Goal: Task Accomplishment & Management: Manage account settings

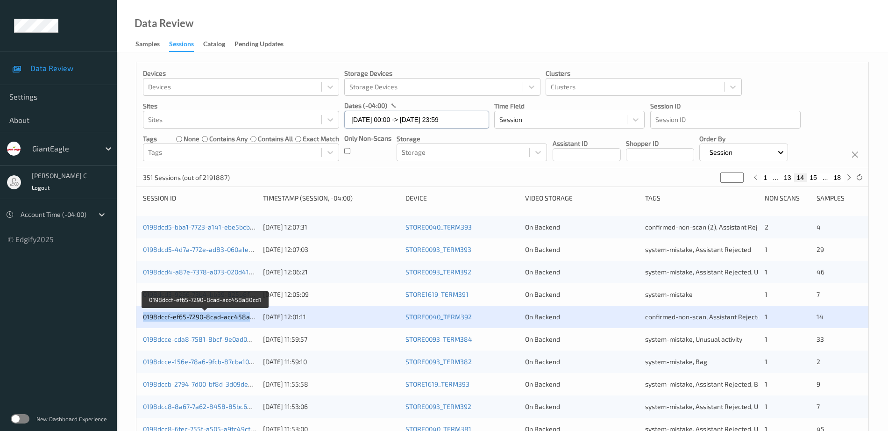
click at [408, 121] on input "[DATE] 00:00 -> [DATE] 23:59" at bounding box center [416, 120] width 145 height 18
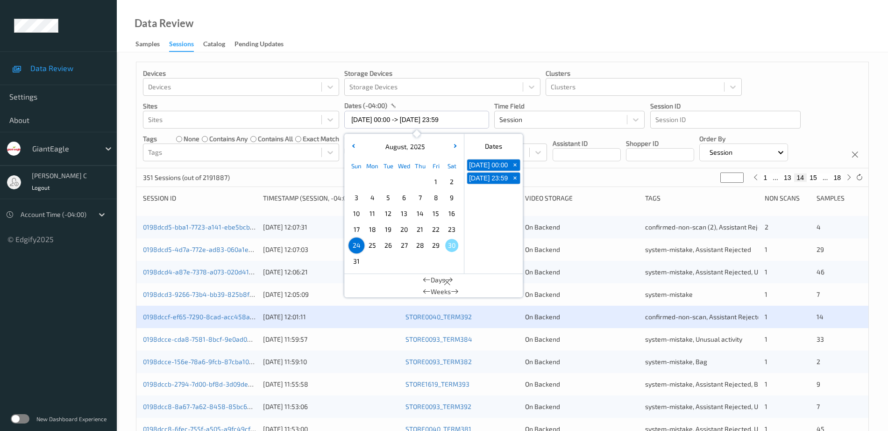
click at [374, 245] on span "25" at bounding box center [372, 245] width 13 height 13
type input "[DATE] 00:00"
type input "*"
click at [374, 245] on span "25" at bounding box center [372, 245] width 13 height 13
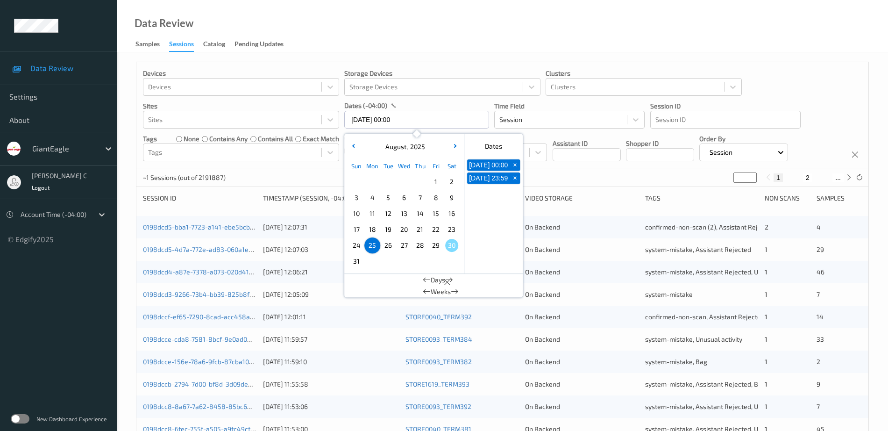
type input "[DATE] 00:00 -> [DATE] 23:59"
click at [631, 29] on div "Data Review Samples Sessions Catalog Pending Updates" at bounding box center [502, 26] width 771 height 52
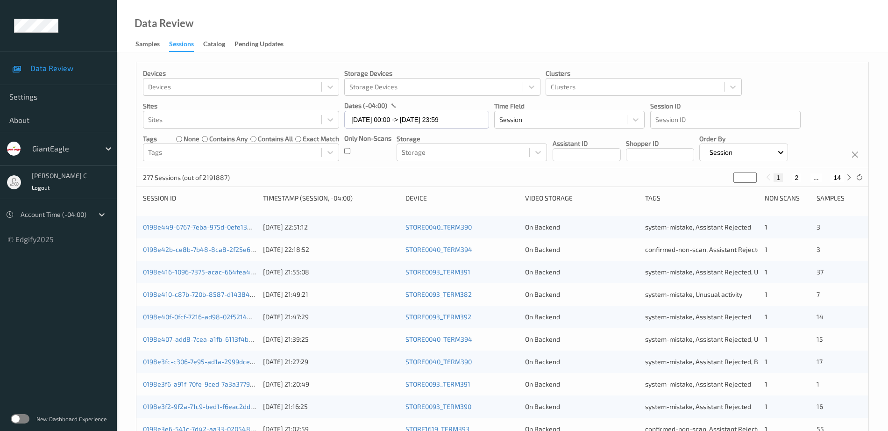
drag, startPoint x: 732, startPoint y: 178, endPoint x: 703, endPoint y: 178, distance: 29.4
click at [703, 178] on div "277 Sessions (out of 2191887) * 1 2 ... 14" at bounding box center [502, 177] width 732 height 19
type input "*"
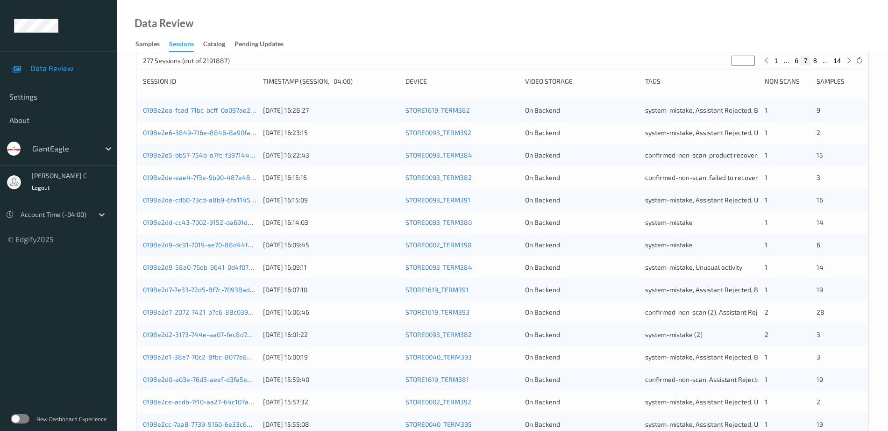
type input "*"
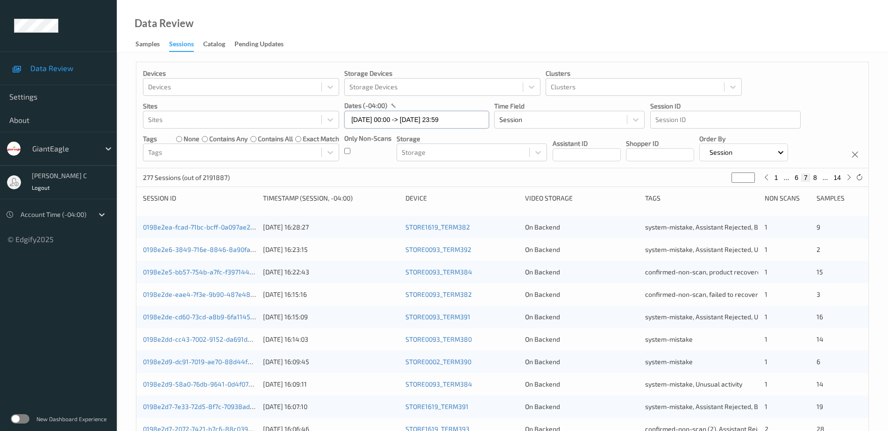
click at [394, 117] on input "[DATE] 00:00 -> [DATE] 23:59" at bounding box center [416, 120] width 145 height 18
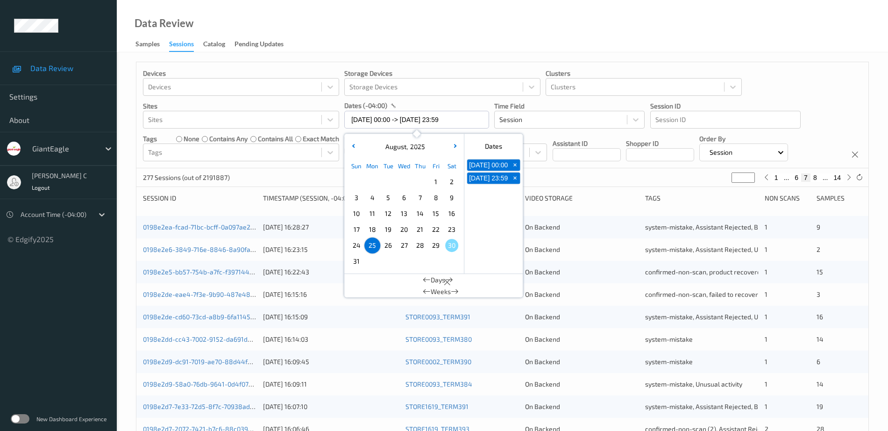
click at [388, 243] on span "26" at bounding box center [388, 245] width 13 height 13
type input "[DATE] 00:00"
type input "*"
click at [388, 243] on span "26" at bounding box center [388, 245] width 13 height 13
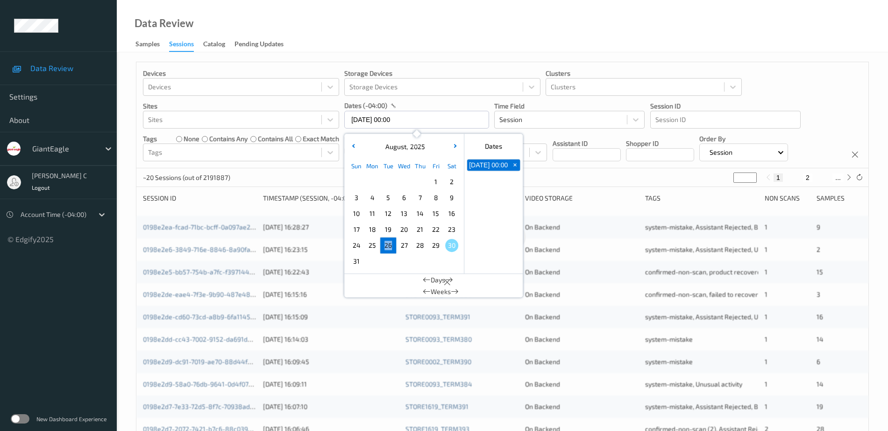
type input "[DATE] 00:00 -> [DATE] 23:59"
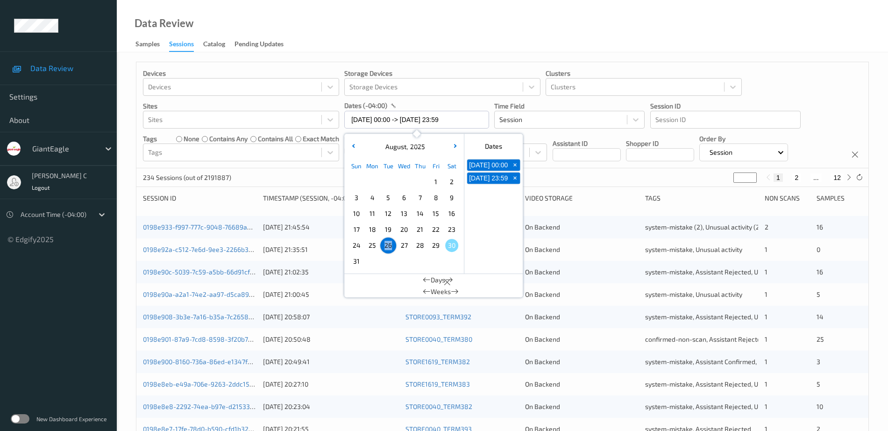
click at [744, 178] on input "*" at bounding box center [745, 177] width 23 height 10
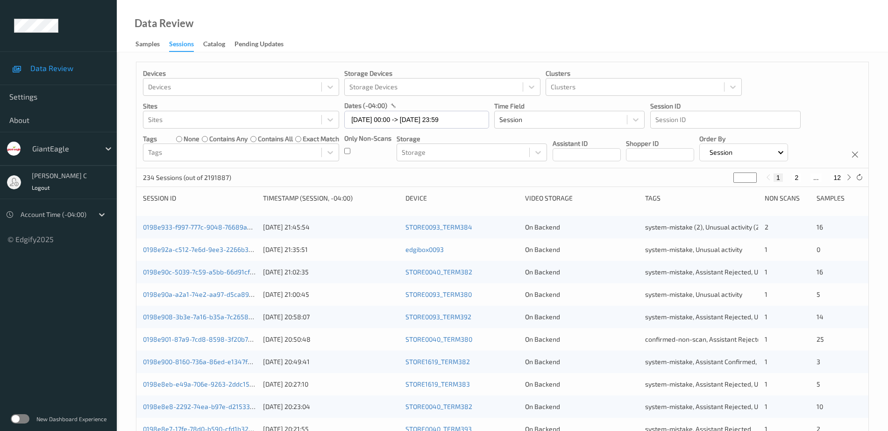
type input "**"
click at [766, 90] on div "Devices Devices Storage Devices Storage Devices Clusters Clusters Sites Sites d…" at bounding box center [502, 115] width 732 height 106
click at [367, 125] on input "[DATE] 00:00 -> [DATE] 23:59" at bounding box center [416, 120] width 145 height 18
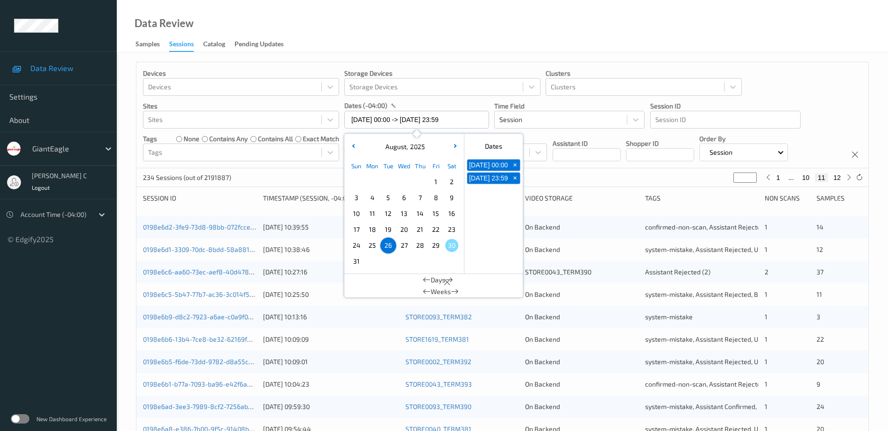
click at [374, 246] on span "25" at bounding box center [372, 245] width 13 height 13
type input "[DATE] 00:00"
type input "*"
click at [374, 246] on span "25" at bounding box center [372, 245] width 13 height 13
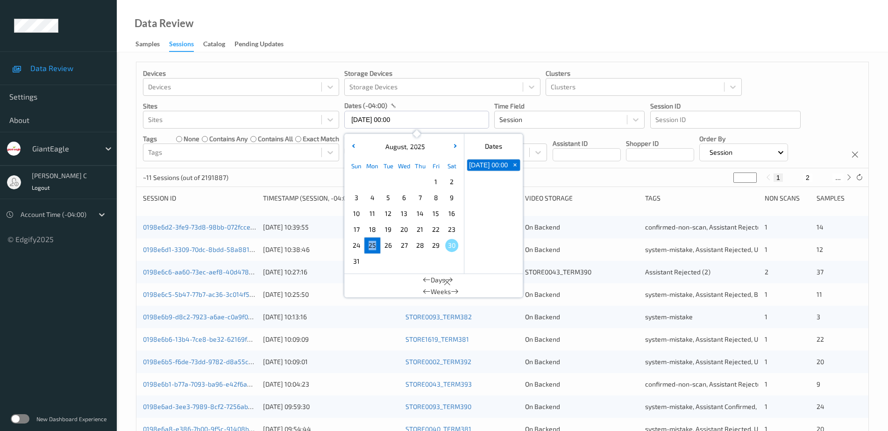
type input "[DATE] 00:00 -> [DATE] 23:59"
click at [671, 49] on div "Data Review Samples Sessions Catalog Pending Updates" at bounding box center [502, 26] width 771 height 52
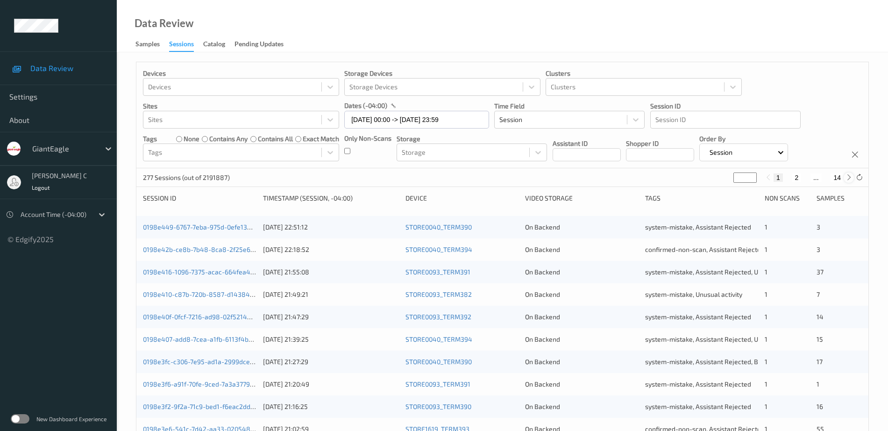
click at [850, 178] on icon at bounding box center [849, 177] width 7 height 7
type input "*"
click at [846, 178] on icon at bounding box center [849, 177] width 7 height 7
type input "*"
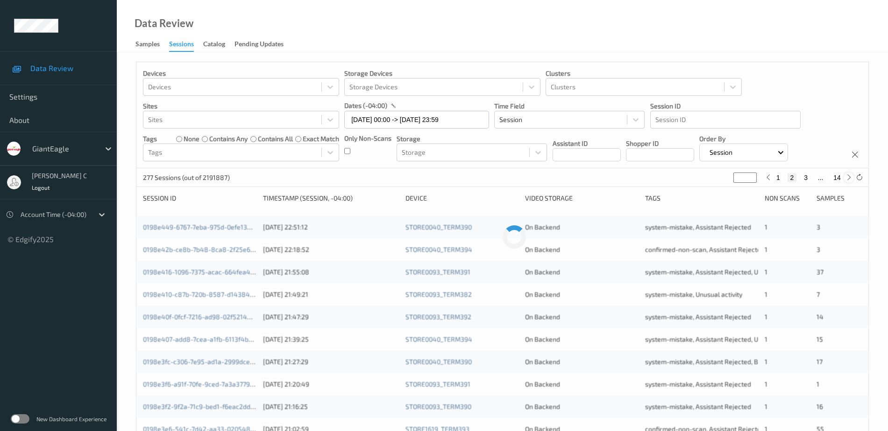
type input "*"
click at [816, 177] on button "4" at bounding box center [811, 177] width 9 height 8
type input "*"
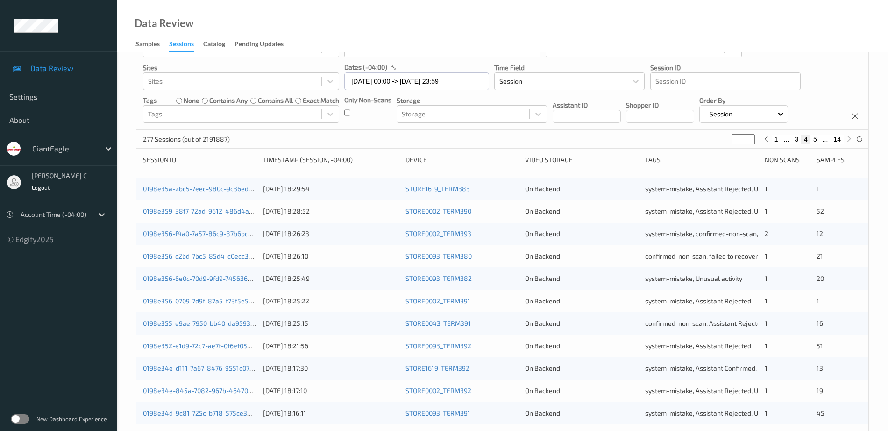
scroll to position [58, 0]
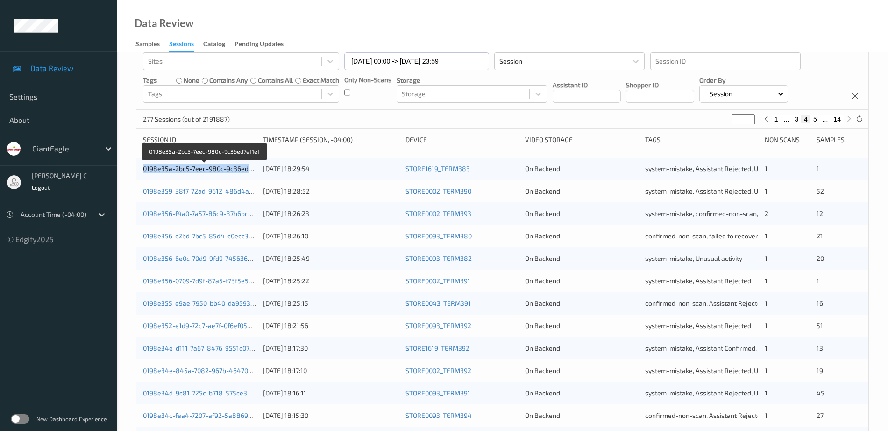
drag, startPoint x: 140, startPoint y: 170, endPoint x: 253, endPoint y: 172, distance: 113.1
click at [253, 172] on div "0198e35a-2bc5-7eec-980c-9c36ed7ef1ef [DATE] 18:29:54 STORE1619_TERM383 On Backe…" at bounding box center [502, 168] width 732 height 22
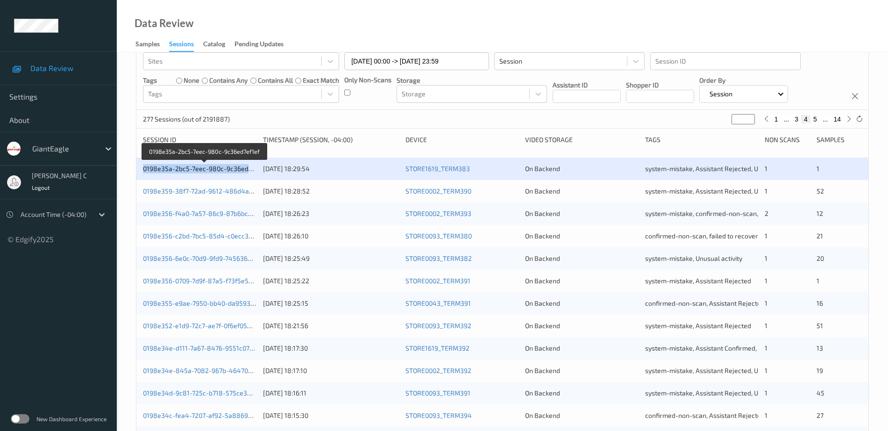
copy link "0198e35a-2bc5-7eec-980c-9c36ed7e"
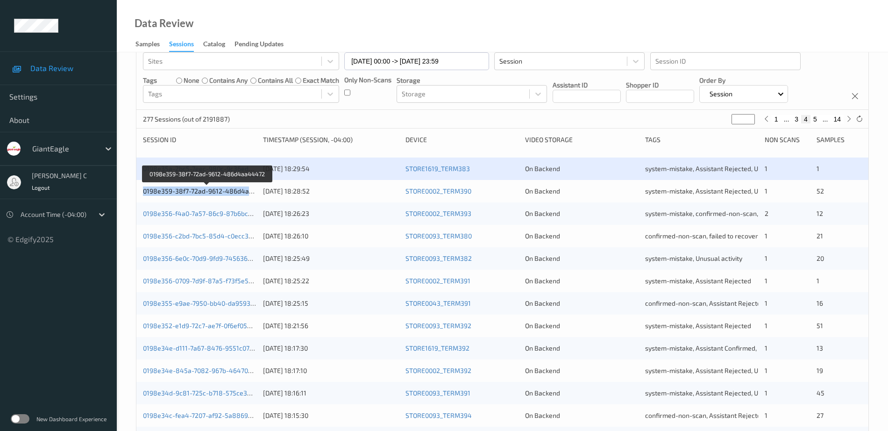
drag, startPoint x: 141, startPoint y: 194, endPoint x: 249, endPoint y: 194, distance: 107.5
click at [249, 194] on div "0198e359-38f7-72ad-9612-486d4aa44472 [DATE] 18:28:52 STORE0002_TERM390 On Backe…" at bounding box center [502, 191] width 732 height 22
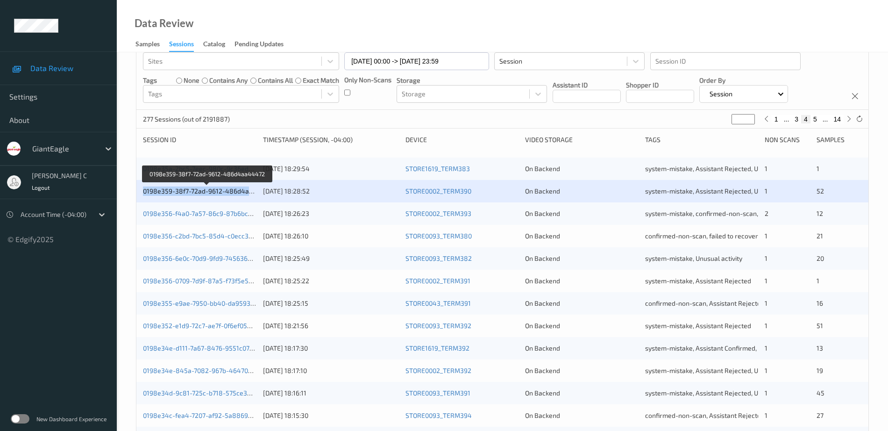
copy link "0198e359-38f7-72ad-9612-486d4a"
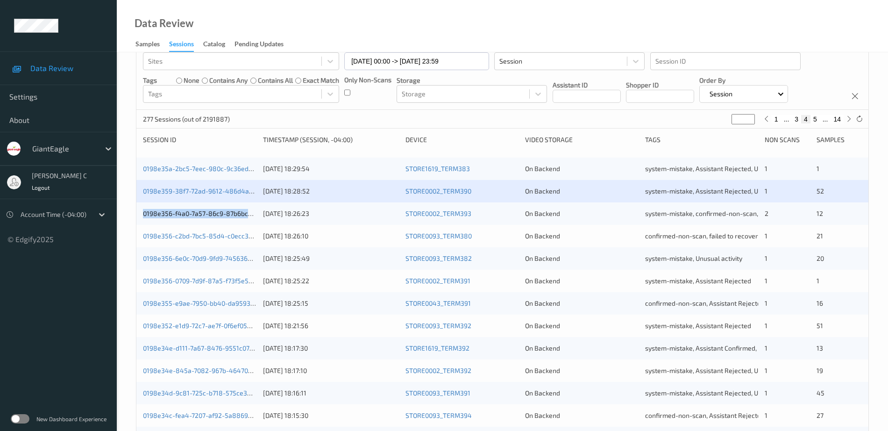
drag, startPoint x: 141, startPoint y: 212, endPoint x: 251, endPoint y: 221, distance: 110.6
click at [251, 221] on div "0198e356-f4a0-7a57-86c9-87b6bcc1692a [DATE] 18:26:23 STORE0002_TERM393 On Backe…" at bounding box center [502, 213] width 732 height 22
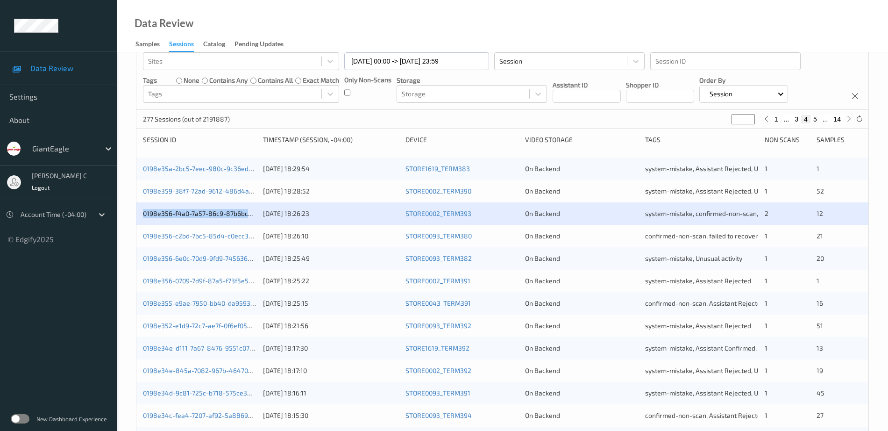
copy link "0198e356-f4a0-7a57-86c9-87b6bcc"
drag, startPoint x: 142, startPoint y: 238, endPoint x: 249, endPoint y: 241, distance: 106.1
click at [249, 241] on div "0198e356-c2bd-7bc5-85d4-c0ecc308647e [DATE] 18:26:10 STORE0093_TERM380 On Backe…" at bounding box center [502, 236] width 732 height 22
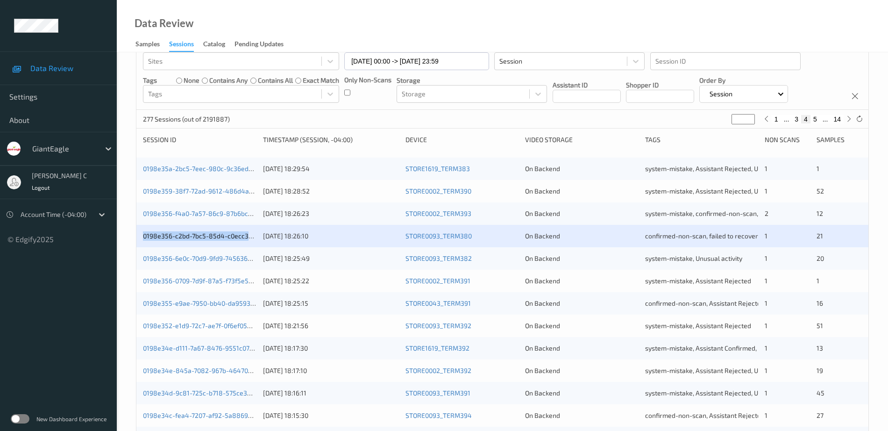
copy link "0198e356-c2bd-7bc5-85d4-c0ecc3"
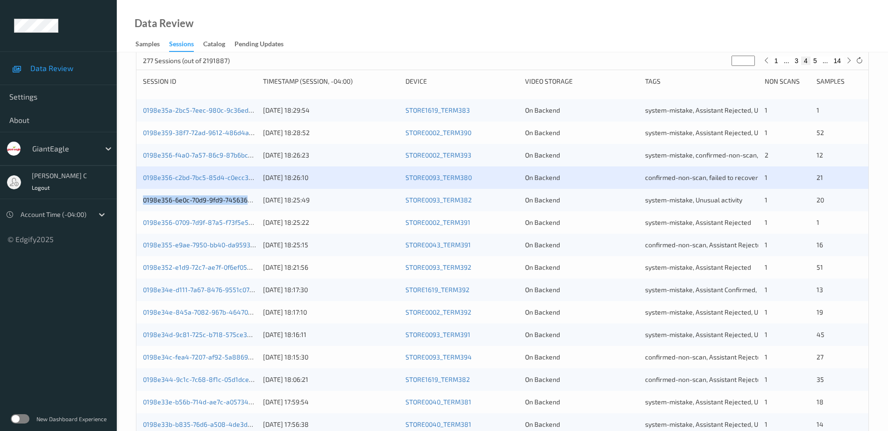
drag, startPoint x: 141, startPoint y: 201, endPoint x: 248, endPoint y: 205, distance: 107.1
click at [248, 205] on div "0198e356-6e0c-70d9-9fd9-7456362a6602 [DATE] 18:25:49 STORE0093_TERM382 On Backe…" at bounding box center [502, 200] width 732 height 22
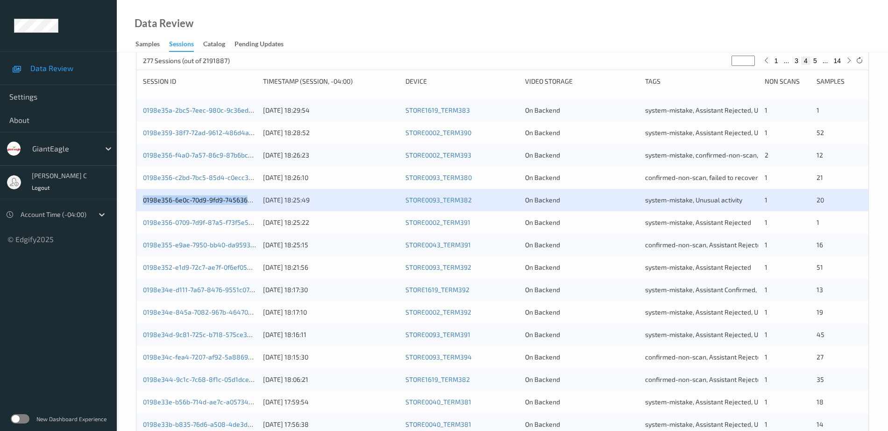
copy link "0198e356-6e0c-70d9-9fd9-745636"
drag, startPoint x: 139, startPoint y: 226, endPoint x: 249, endPoint y: 228, distance: 109.8
click at [249, 228] on div "0198e356-0709-7d9f-87a5-f73f5e5efe4f [DATE] 18:25:22 STORE0002_TERM391 On Backe…" at bounding box center [502, 222] width 732 height 22
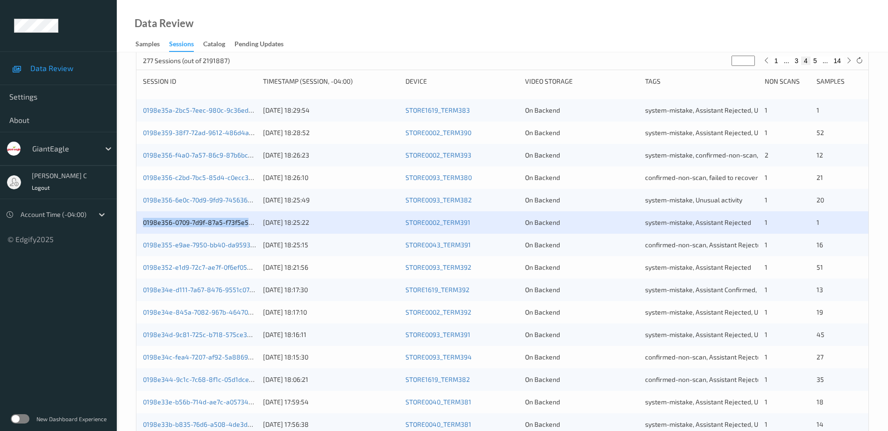
copy link "0198e356-0709-7d9f-87a5-f73f5e5"
drag, startPoint x: 141, startPoint y: 245, endPoint x: 249, endPoint y: 250, distance: 108.0
click at [249, 250] on div "0198e355-e9ae-7950-bb40-da9593a5db2f [DATE] 18:25:15 STORE0043_TERM391 On Backe…" at bounding box center [502, 245] width 732 height 22
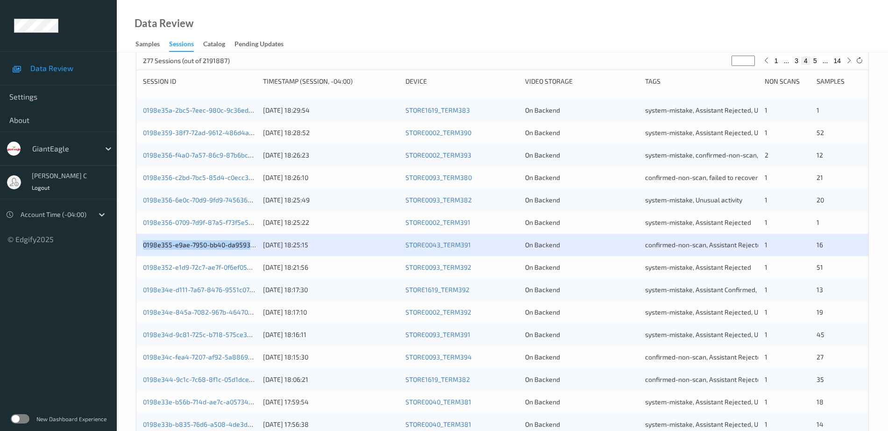
copy link "0198e355-e9ae-7950-bb40-da9593"
drag, startPoint x: 141, startPoint y: 269, endPoint x: 252, endPoint y: 271, distance: 111.2
click at [252, 271] on div "0198e352-e1d9-72c7-ae7f-0f6ef05d2d8a [DATE] 18:21:56 STORE0093_TERM392 On Backe…" at bounding box center [502, 267] width 732 height 22
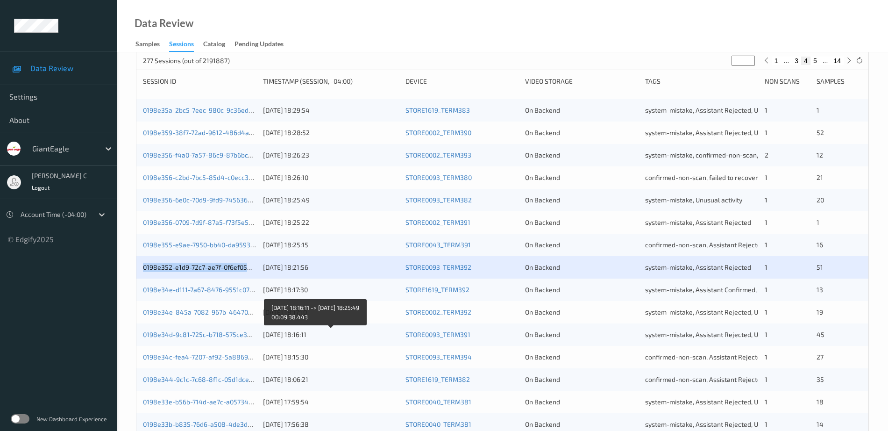
copy link "0198e352-e1d9-72c7-ae7f-0f6ef05d"
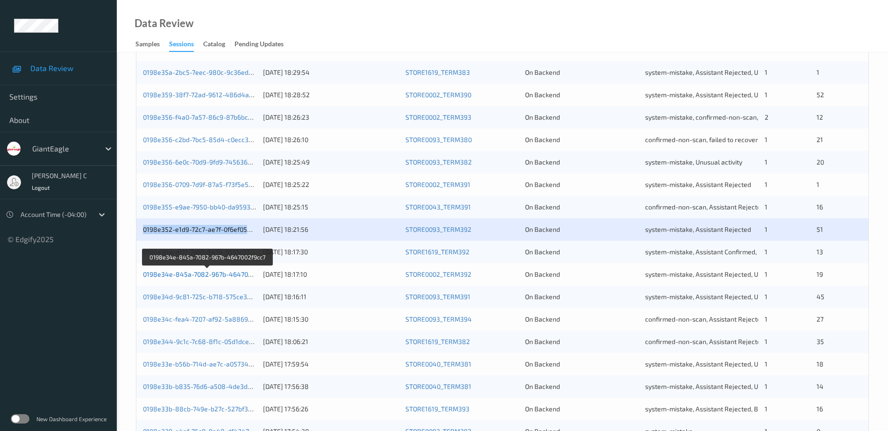
scroll to position [175, 0]
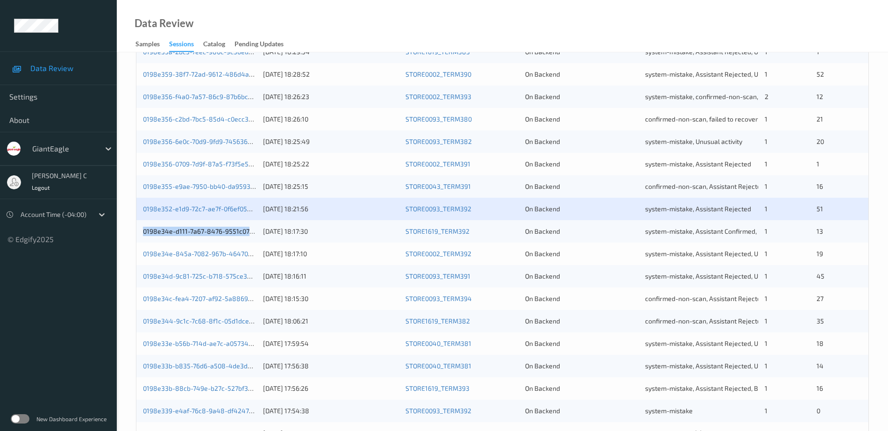
drag, startPoint x: 142, startPoint y: 231, endPoint x: 247, endPoint y: 242, distance: 105.2
click at [247, 242] on div "0198e34e-d111-7a67-8476-9551c070d4bd [DATE] 18:17:30 STORE1619_TERM392 On Backe…" at bounding box center [502, 231] width 732 height 22
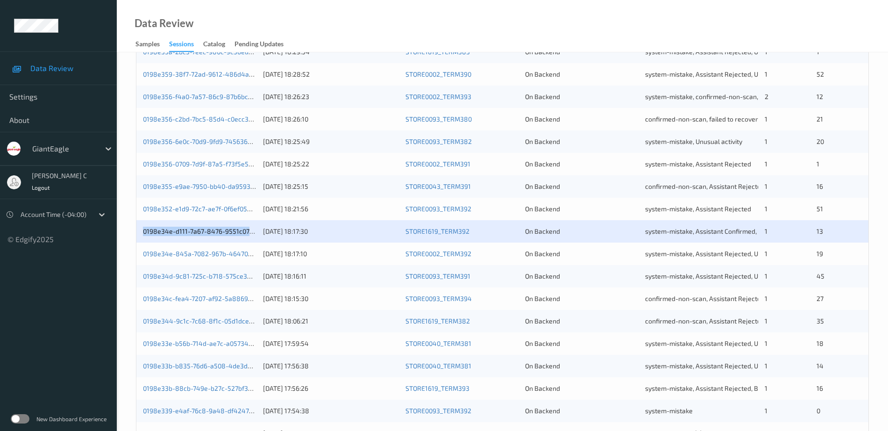
copy link "0198e34e-d111-7a67-8476-9551c07"
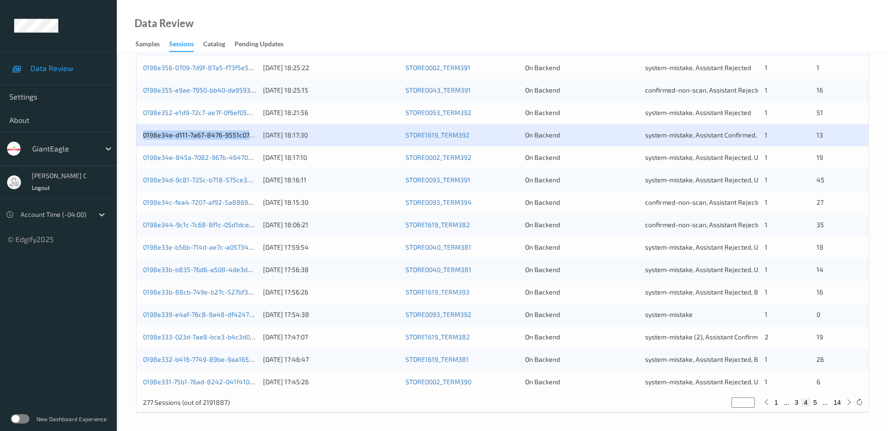
scroll to position [272, 0]
drag, startPoint x: 142, startPoint y: 158, endPoint x: 250, endPoint y: 161, distance: 108.4
click at [250, 161] on div "0198e34e-845a-7082-967b-4647002f9cc7 [DATE] 18:17:10 STORE0002_TERM392 On Backe…" at bounding box center [502, 156] width 732 height 22
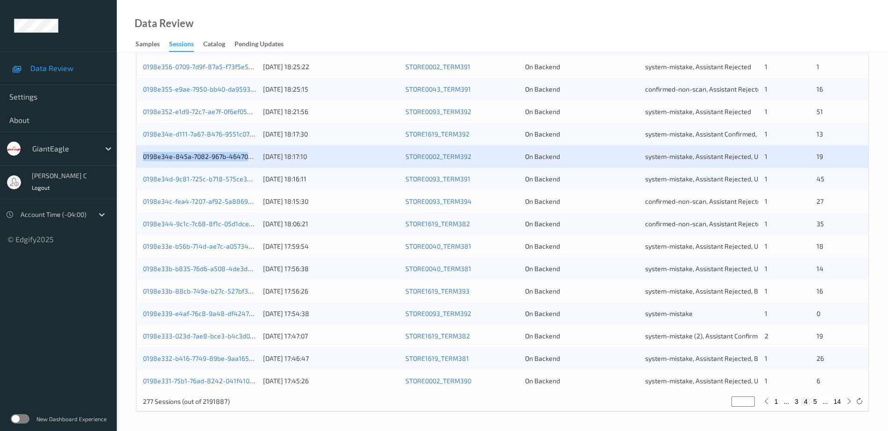
copy link "0198e34e-845a-7082-967b-464700"
drag, startPoint x: 140, startPoint y: 181, endPoint x: 257, endPoint y: 182, distance: 116.8
click at [257, 182] on div "0198e34d-9c81-725c-b718-575ce32bbc26 [DATE] 18:16:11 STORE0093_TERM391 On Backe…" at bounding box center [502, 179] width 732 height 22
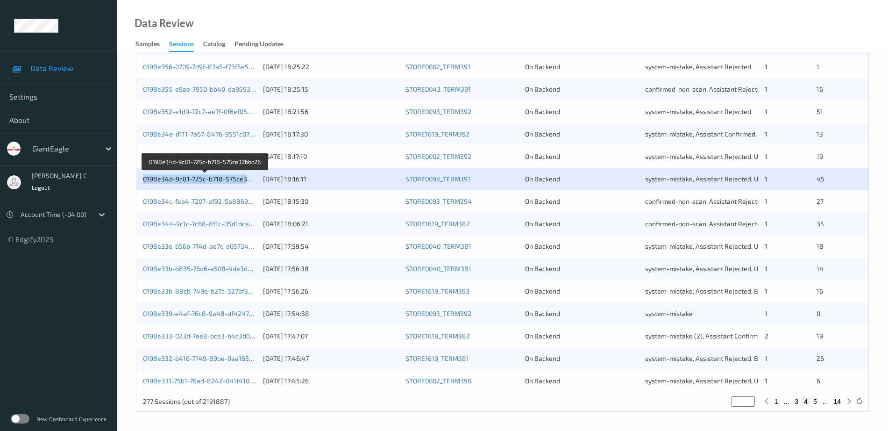
click at [157, 178] on link "0198e34d-9c81-725c-b718-575ce32bbc26" at bounding box center [206, 179] width 126 height 8
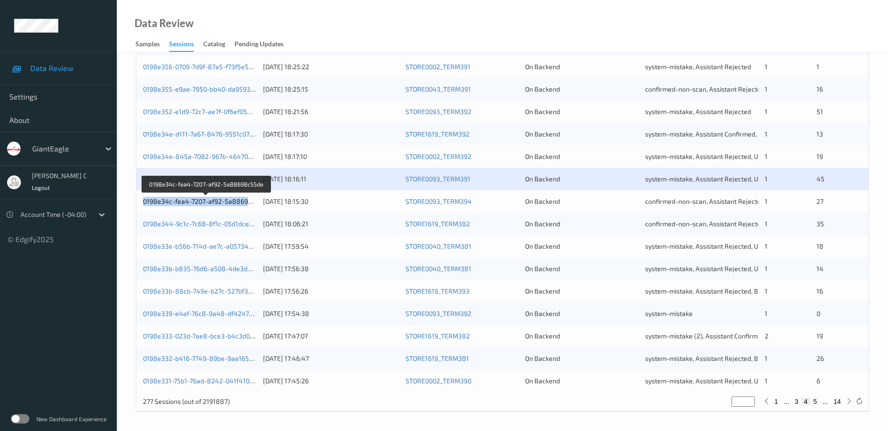
drag, startPoint x: 142, startPoint y: 202, endPoint x: 251, endPoint y: 205, distance: 108.9
click at [251, 205] on div "0198e34c-fea4-7207-af92-5a88698c55de [DATE] 18:15:30 STORE0093_TERM394 On Backe…" at bounding box center [502, 201] width 732 height 22
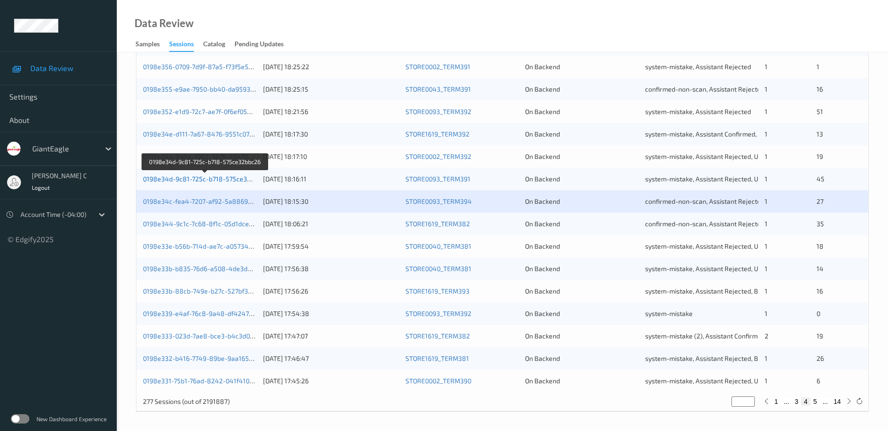
click at [196, 177] on link "0198e34d-9c81-725c-b718-575ce32bbc26" at bounding box center [206, 179] width 126 height 8
